Goal: Find specific page/section: Find specific page/section

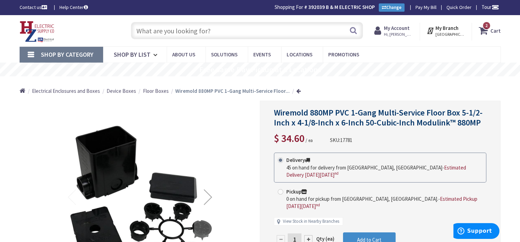
click at [224, 31] on input "text" at bounding box center [247, 30] width 232 height 17
paste input "WM 880MPA"
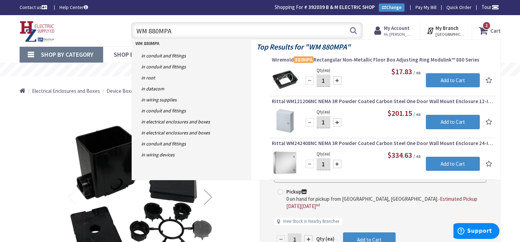
type input "WM 880MPA"
click at [28, 118] on div "*Images are for illustration purposes only and may not be an exact representati…" at bounding box center [140, 219] width 241 height 237
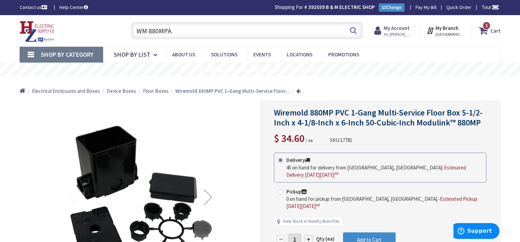
click at [217, 26] on input "WM 880MPA" at bounding box center [247, 30] width 232 height 17
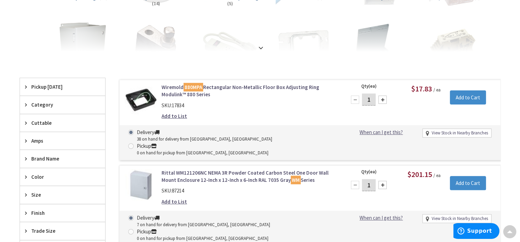
scroll to position [153, 0]
click at [254, 85] on link "Wiremold 880MPA Rectangular Non-Metallic Floor Box Adjusting Ring Modulink™ 880…" at bounding box center [249, 91] width 175 height 15
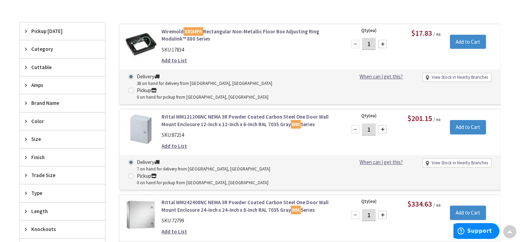
scroll to position [210, 0]
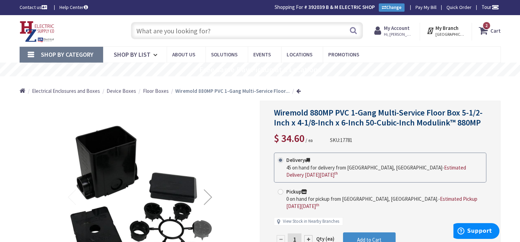
click at [255, 35] on input "text" at bounding box center [247, 30] width 232 height 17
paste input "WM 828TCAL"
type input "WM 828TCAL"
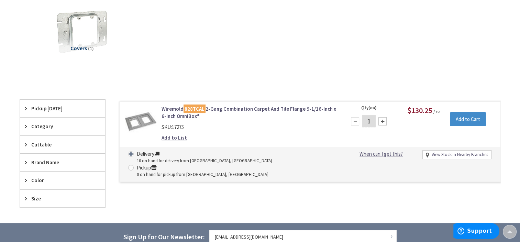
scroll to position [106, 0]
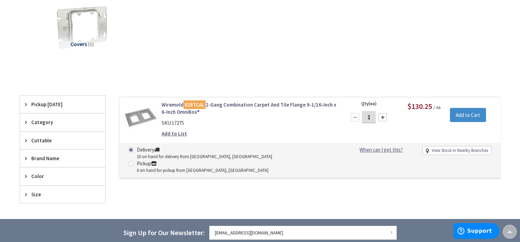
click at [238, 102] on link "Wiremold 828TCAL 2-Gang Combination Carpet And Tile Flange 9-1/16-Inch x 6-Inch…" at bounding box center [249, 108] width 175 height 15
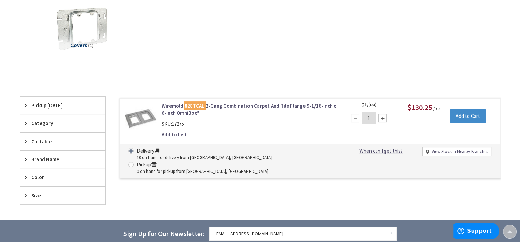
scroll to position [107, 0]
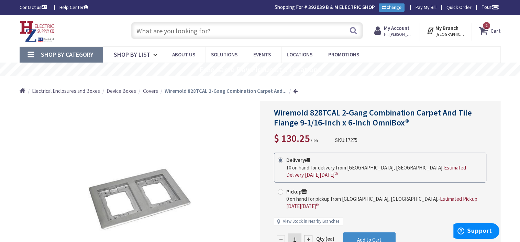
click at [223, 32] on input "text" at bounding box center [247, 30] width 232 height 17
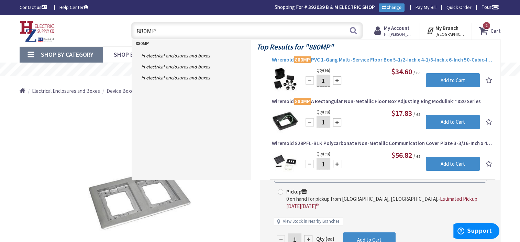
type input "880MP"
click at [356, 62] on span "Wiremold 880MP PVC 1-Gang Multi-Service Floor Box 5-1/2-Inch x 4-1/8-Inch x 6-I…" at bounding box center [383, 59] width 222 height 7
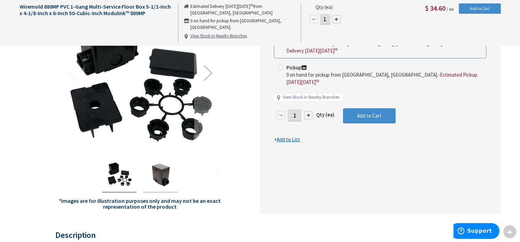
scroll to position [126, 0]
